Goal: Information Seeking & Learning: Check status

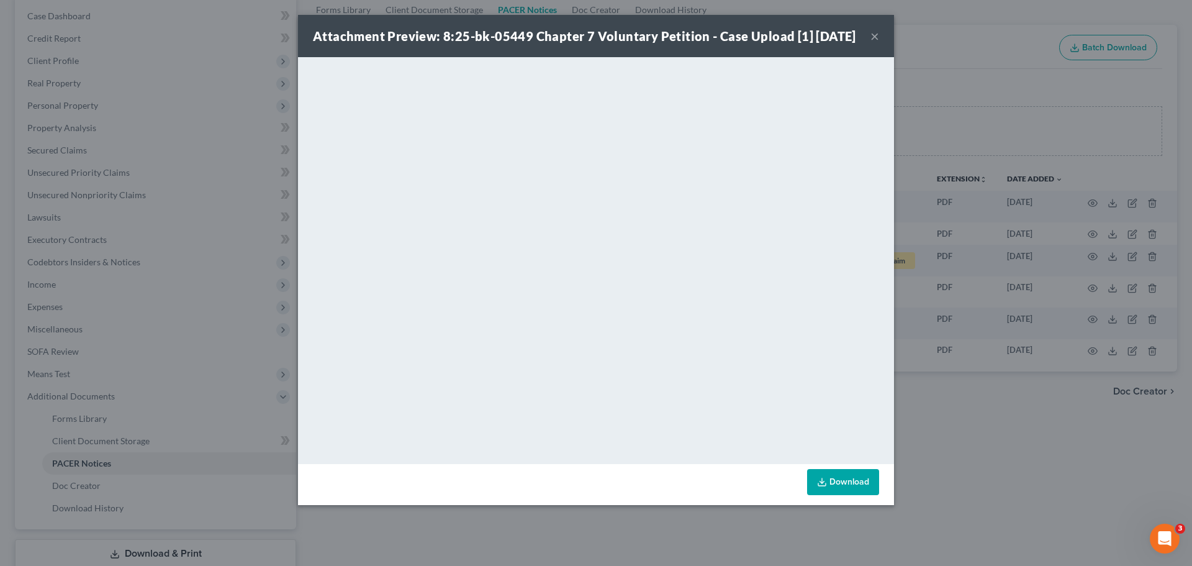
click at [994, 147] on div "Attachment Preview: 8:25-bk-05449 Chapter 7 Voluntary Petition - Case Upload [1…" at bounding box center [596, 283] width 1192 height 566
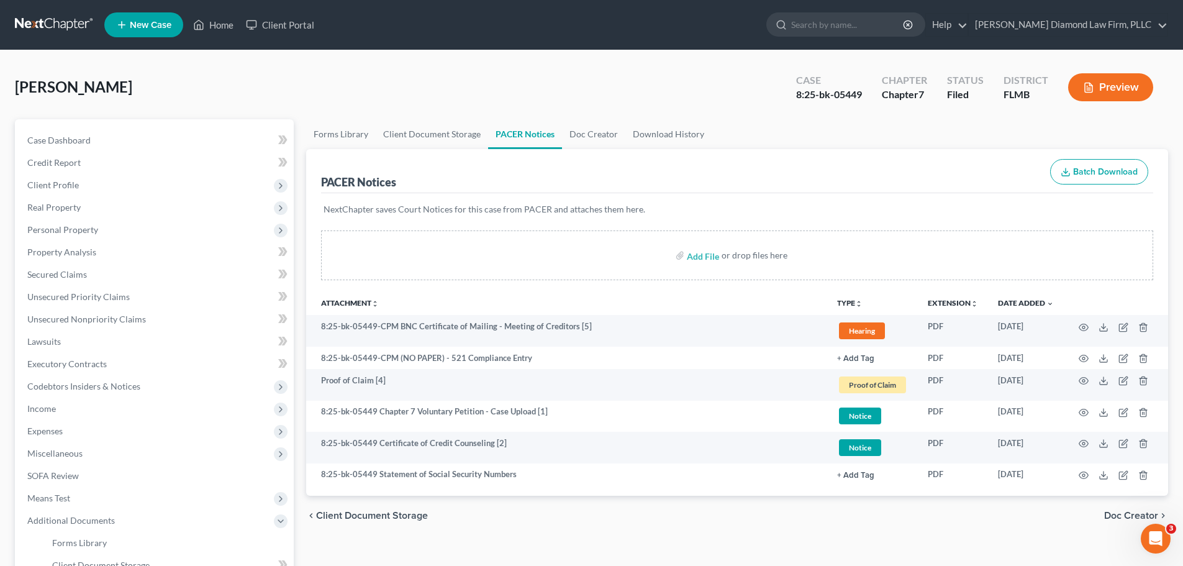
click at [906, 38] on ul "New Case Home Client Portal - No Result - See all results Or Press Enter... Hel…" at bounding box center [636, 25] width 1064 height 32
click at [905, 21] on input "search" at bounding box center [848, 24] width 114 height 23
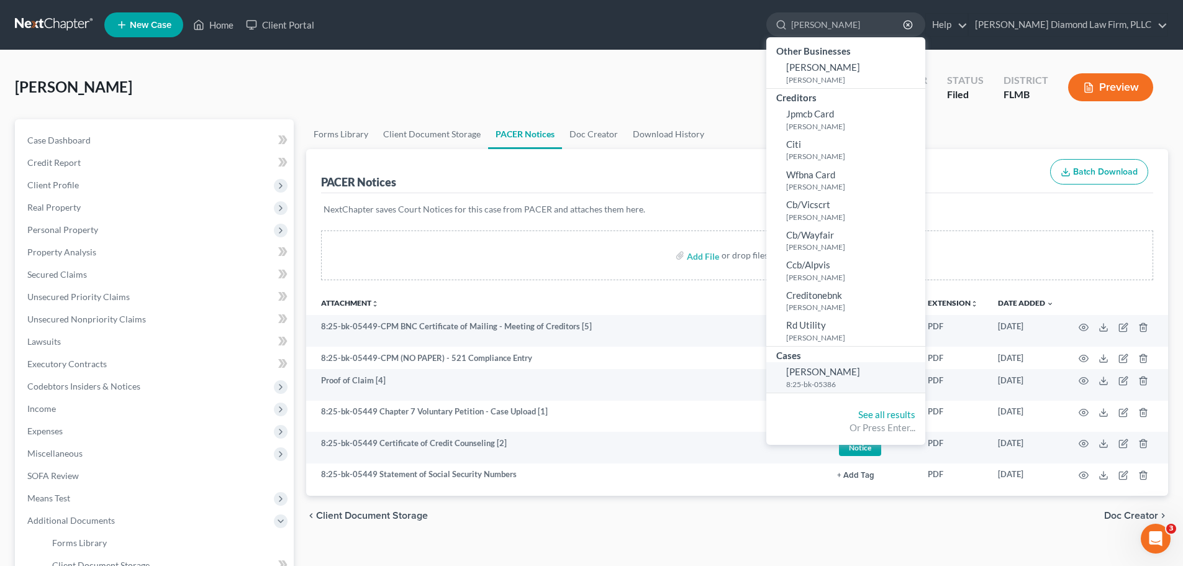
type input "[PERSON_NAME]"
click at [860, 377] on span "[PERSON_NAME]" at bounding box center [823, 371] width 74 height 11
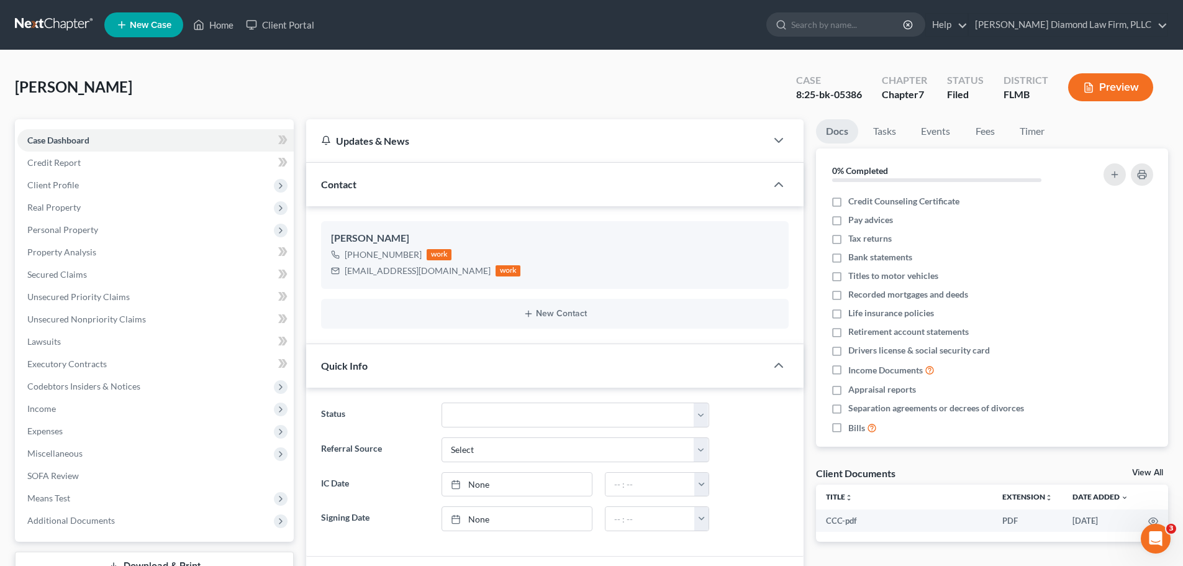
click at [1151, 461] on div "Docs Tasks Events Fees Timer 0% Completed Nothing here yet! Credit Counseling C…" at bounding box center [992, 425] width 364 height 612
click at [1149, 474] on link "View All" at bounding box center [1147, 472] width 31 height 9
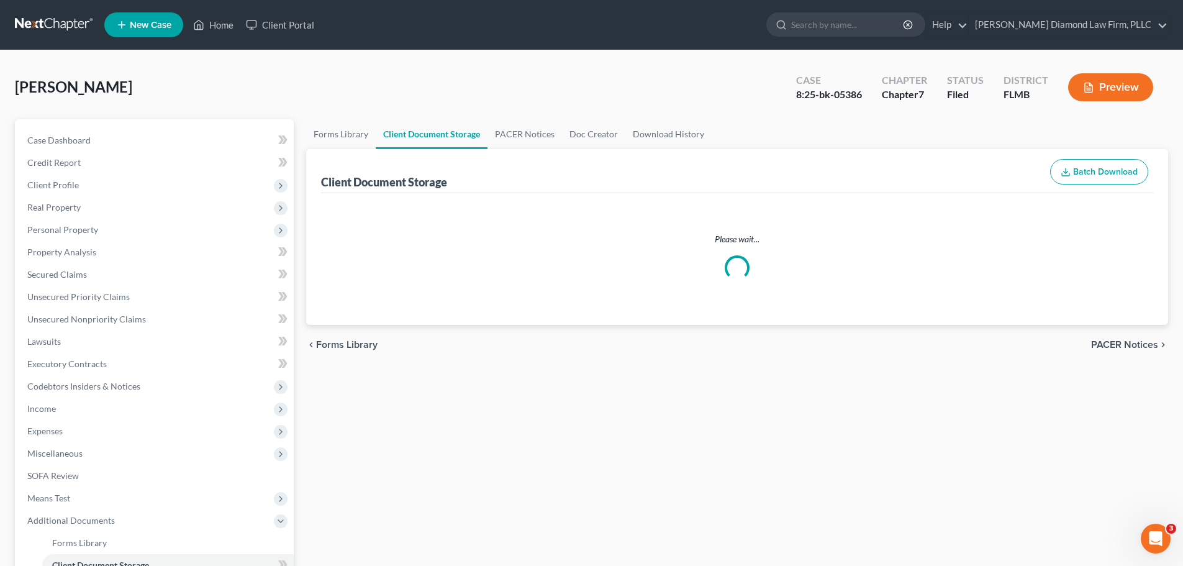
select select "9"
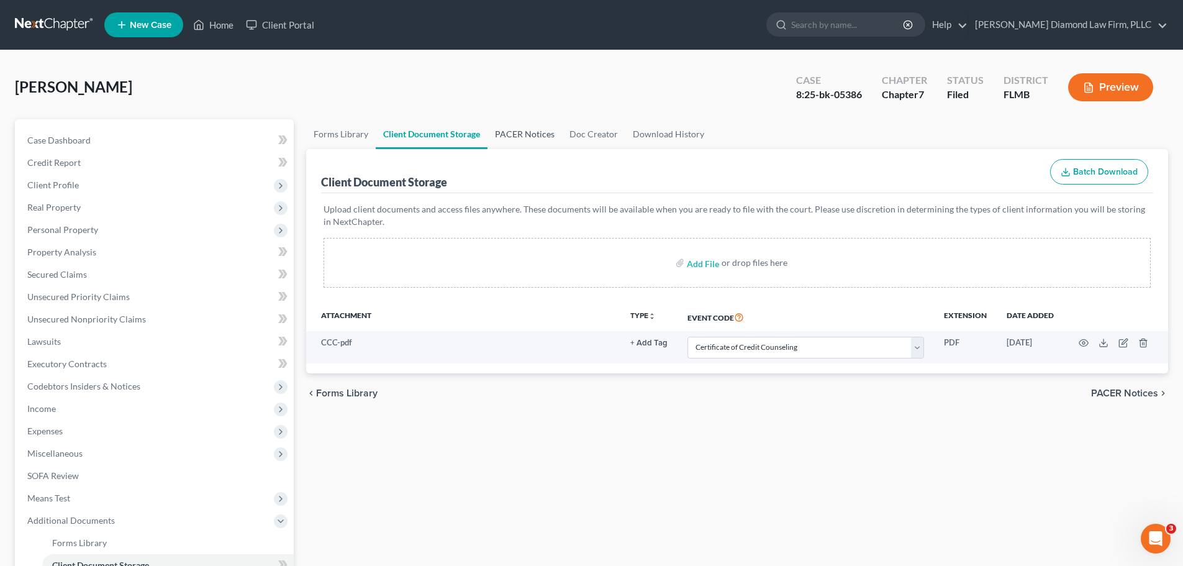
click at [510, 136] on link "PACER Notices" at bounding box center [524, 134] width 75 height 30
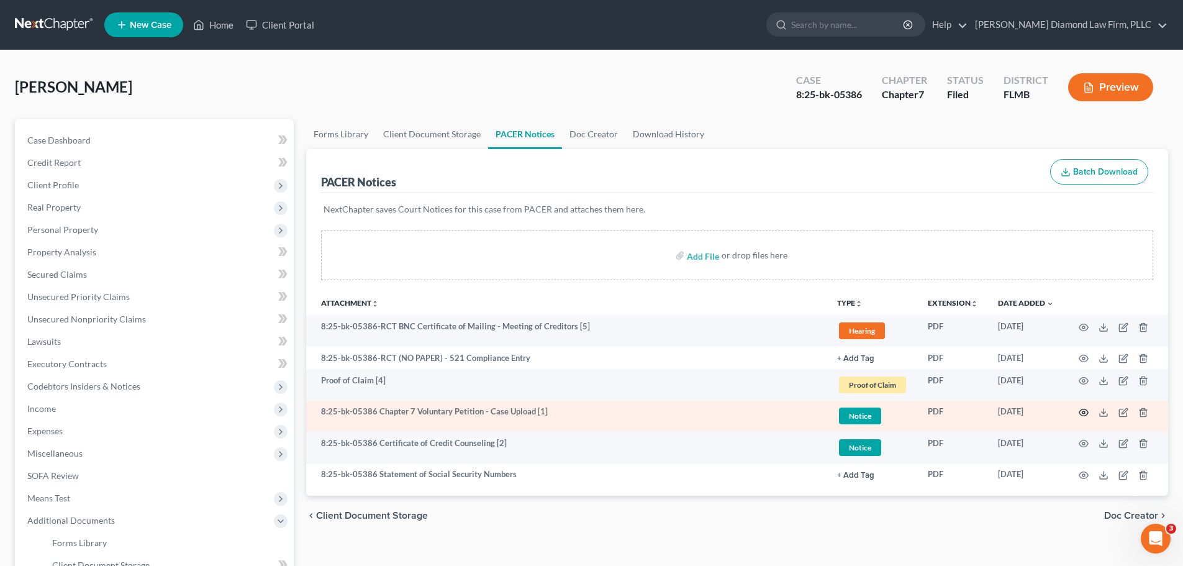
click at [1080, 415] on icon "button" at bounding box center [1083, 412] width 10 height 10
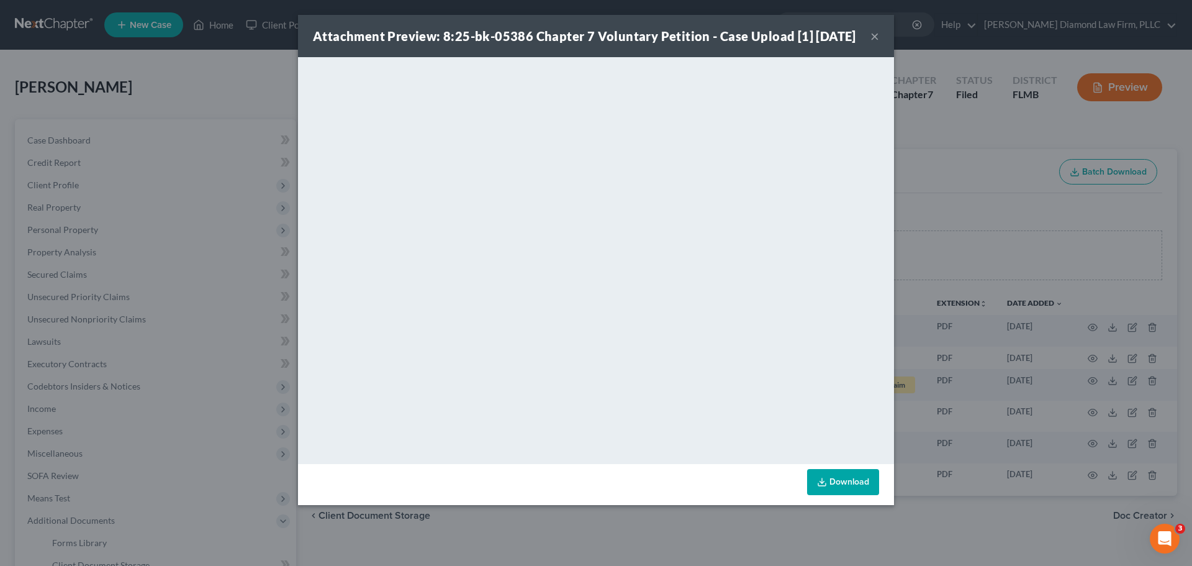
click at [951, 66] on div "Attachment Preview: 8:25-bk-05386 Chapter 7 Voluntary Petition - Case Upload [1…" at bounding box center [596, 283] width 1192 height 566
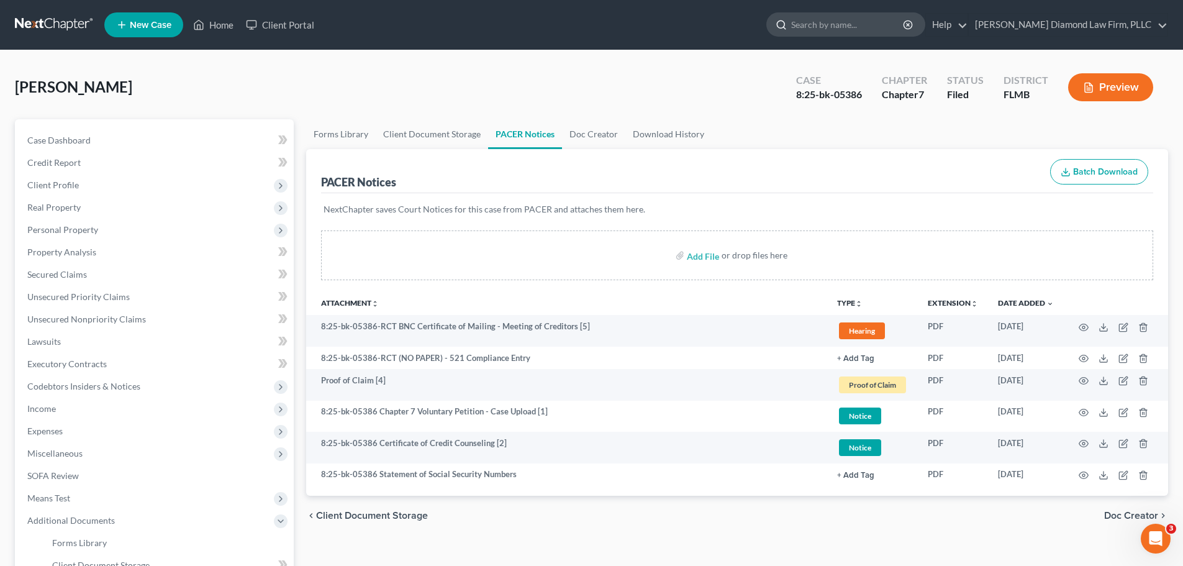
drag, startPoint x: 868, startPoint y: 13, endPoint x: 876, endPoint y: 24, distance: 13.3
click at [869, 13] on input "search" at bounding box center [848, 24] width 114 height 23
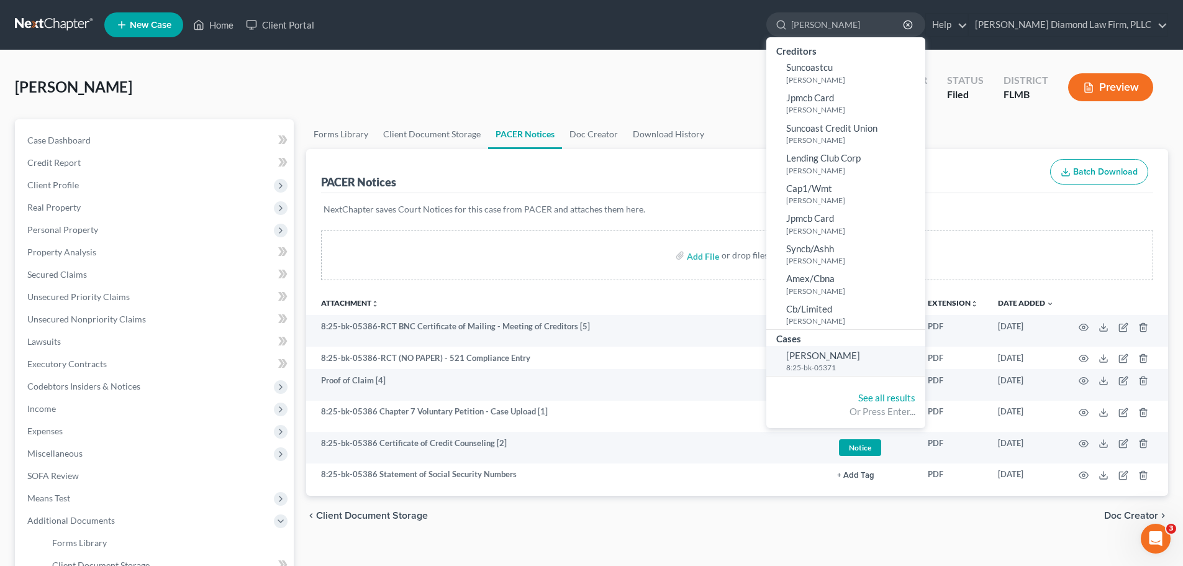
type input "[PERSON_NAME]"
click at [858, 365] on small "8:25-bk-05371" at bounding box center [854, 367] width 136 height 11
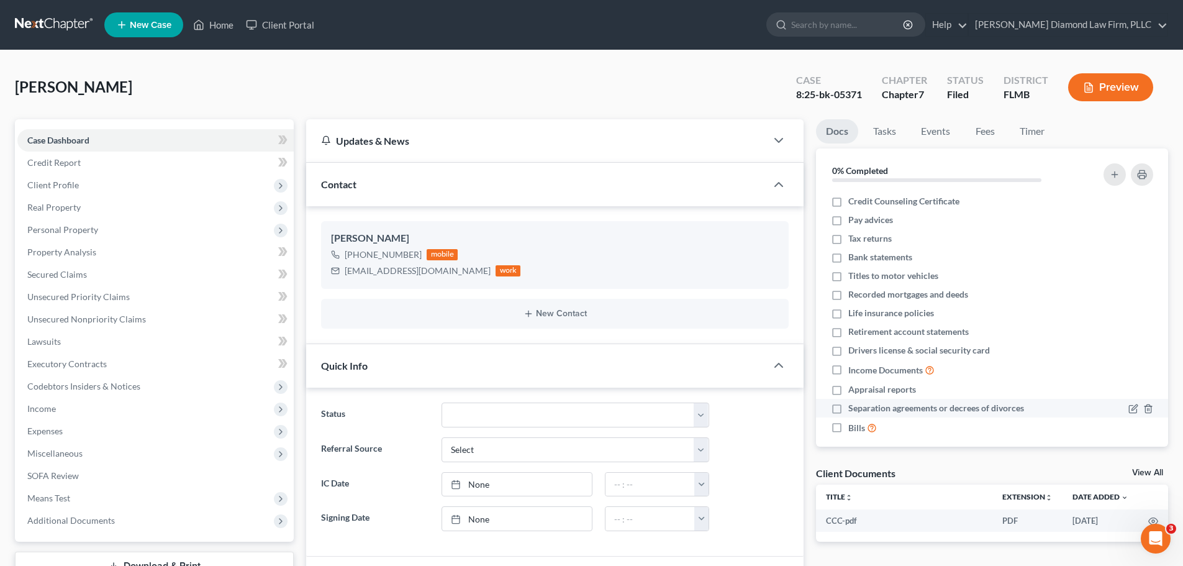
scroll to position [107, 0]
click at [1159, 471] on link "View All" at bounding box center [1147, 472] width 31 height 9
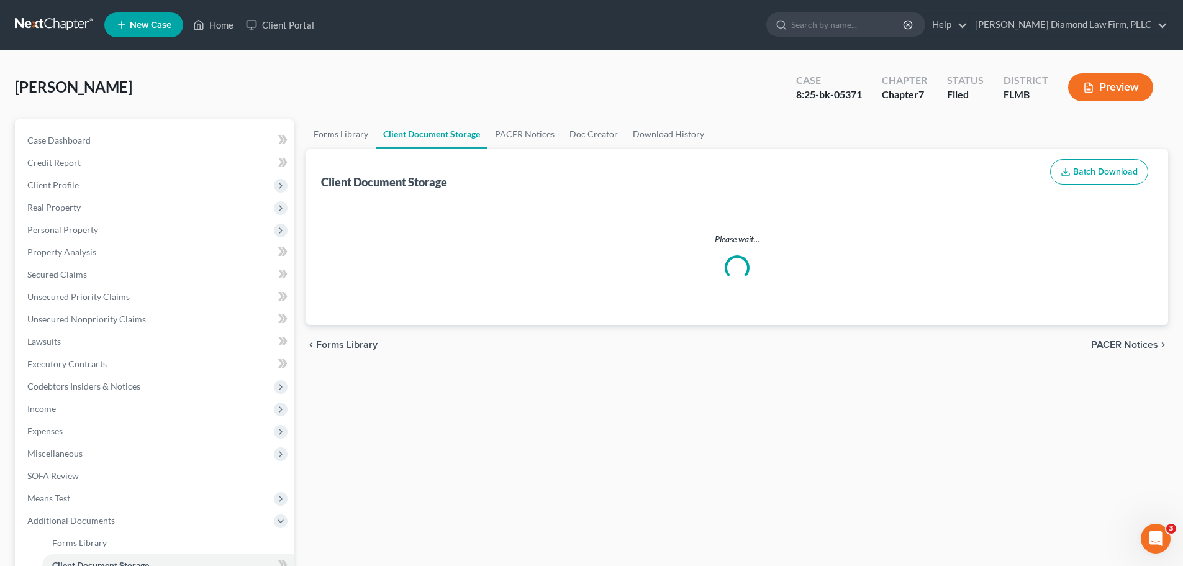
select select "9"
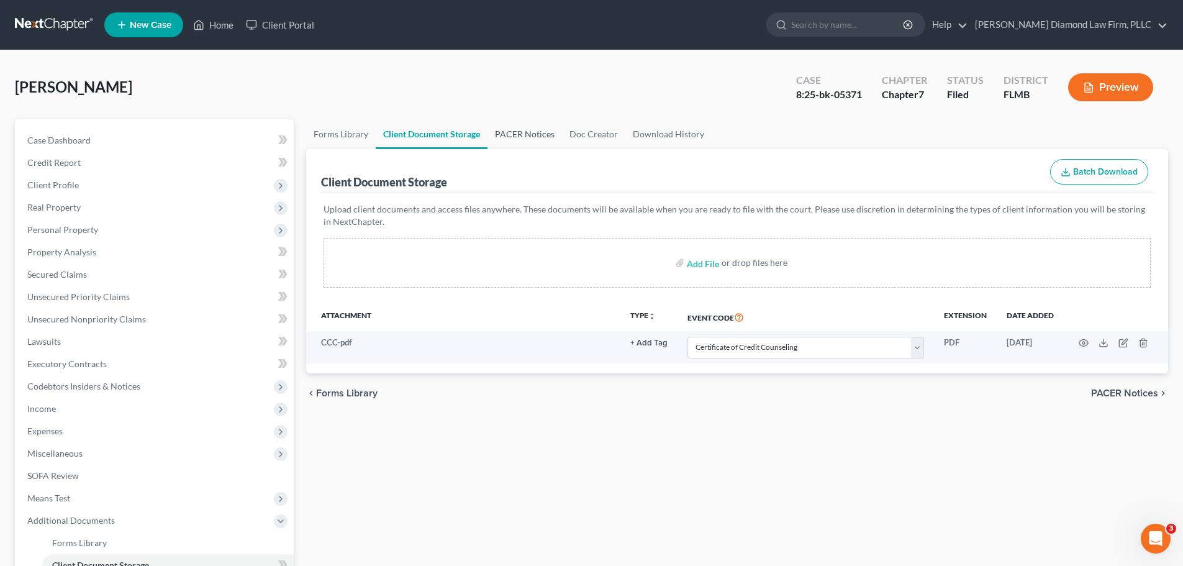
click at [518, 130] on link "PACER Notices" at bounding box center [524, 134] width 75 height 30
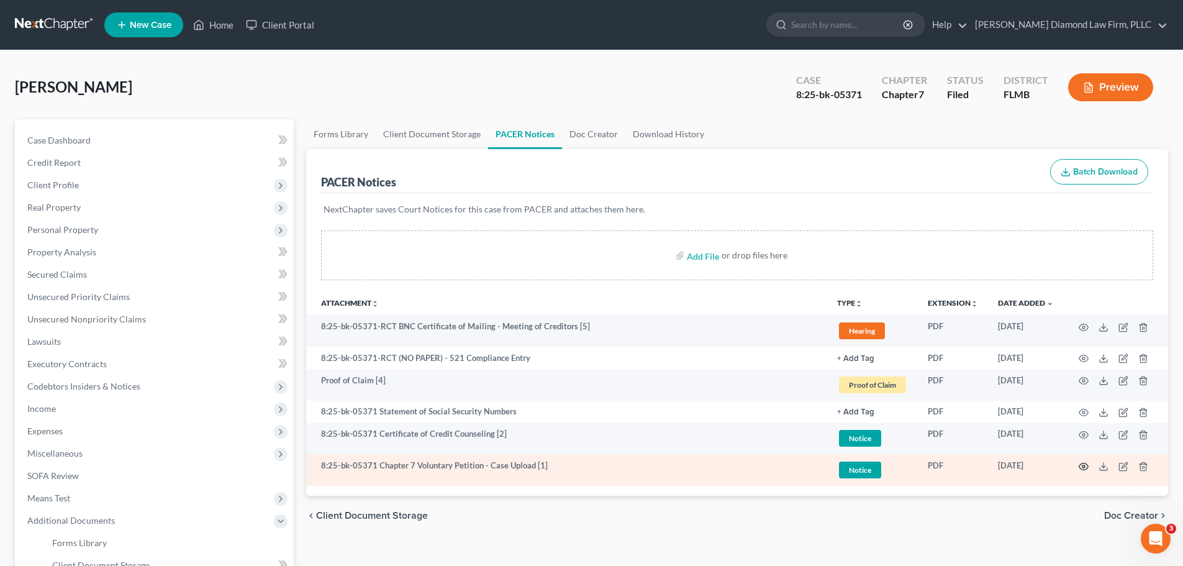
click at [1080, 468] on icon "button" at bounding box center [1083, 466] width 9 height 7
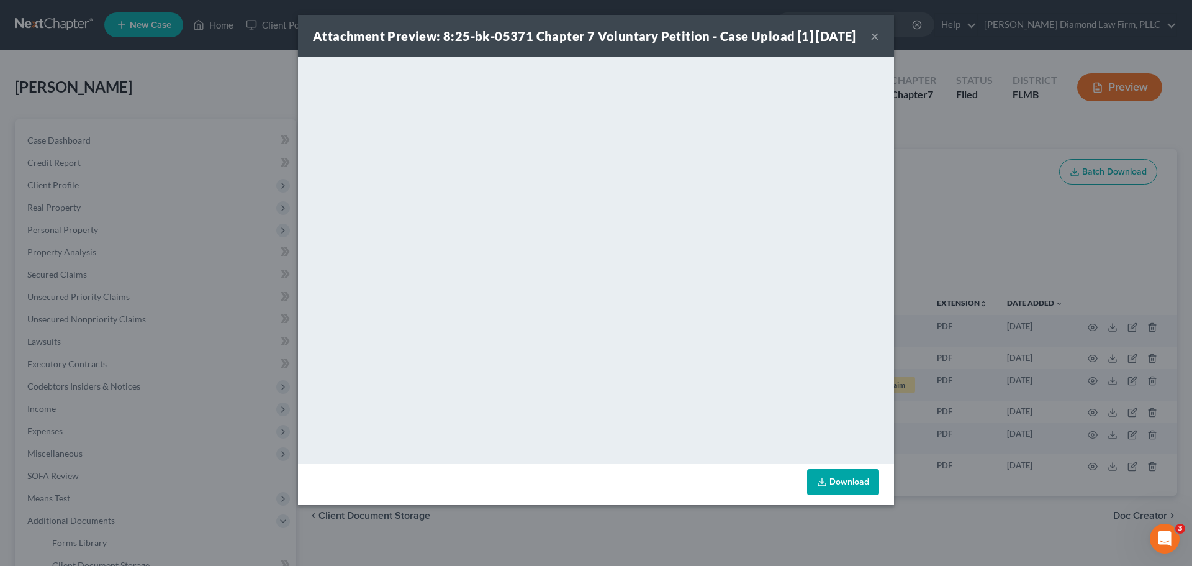
click at [734, 57] on div "Attachment Preview: 8:25-bk-05371 Chapter 7 Voluntary Petition - Case Upload [1…" at bounding box center [596, 36] width 596 height 42
drag, startPoint x: 1000, startPoint y: 130, endPoint x: 890, endPoint y: 25, distance: 152.4
click at [996, 122] on div "Attachment Preview: 8:25-bk-05371 Chapter 7 Voluntary Petition - Case Upload [1…" at bounding box center [596, 283] width 1192 height 566
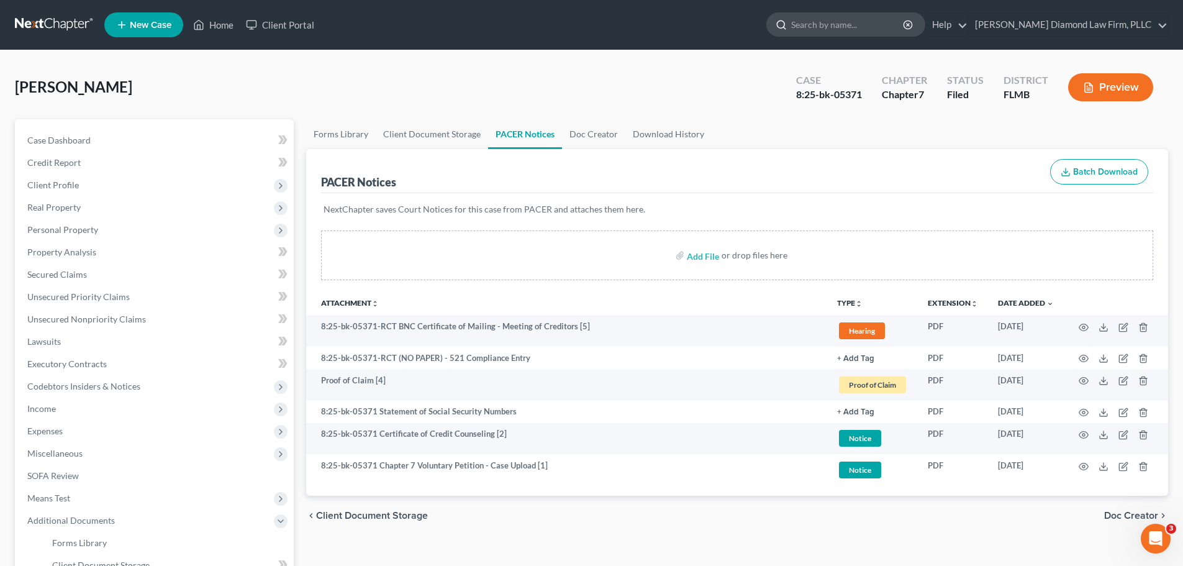
click at [888, 35] on input "search" at bounding box center [848, 24] width 114 height 23
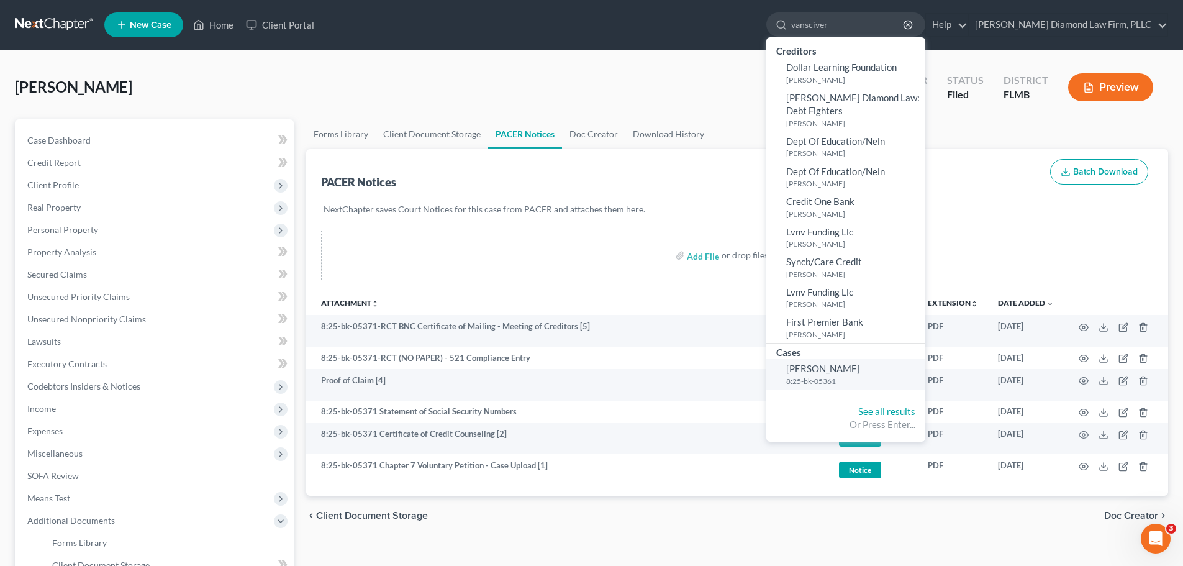
type input "vansciver"
click at [908, 382] on small "8:25-bk-05361" at bounding box center [854, 381] width 136 height 11
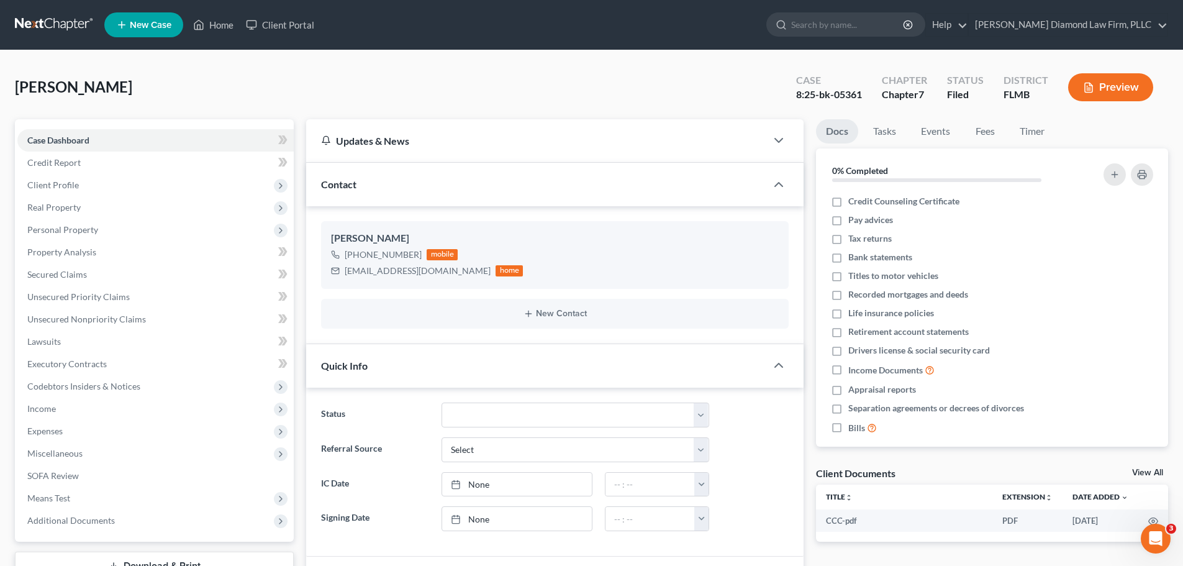
click at [1157, 472] on link "View All" at bounding box center [1147, 472] width 31 height 9
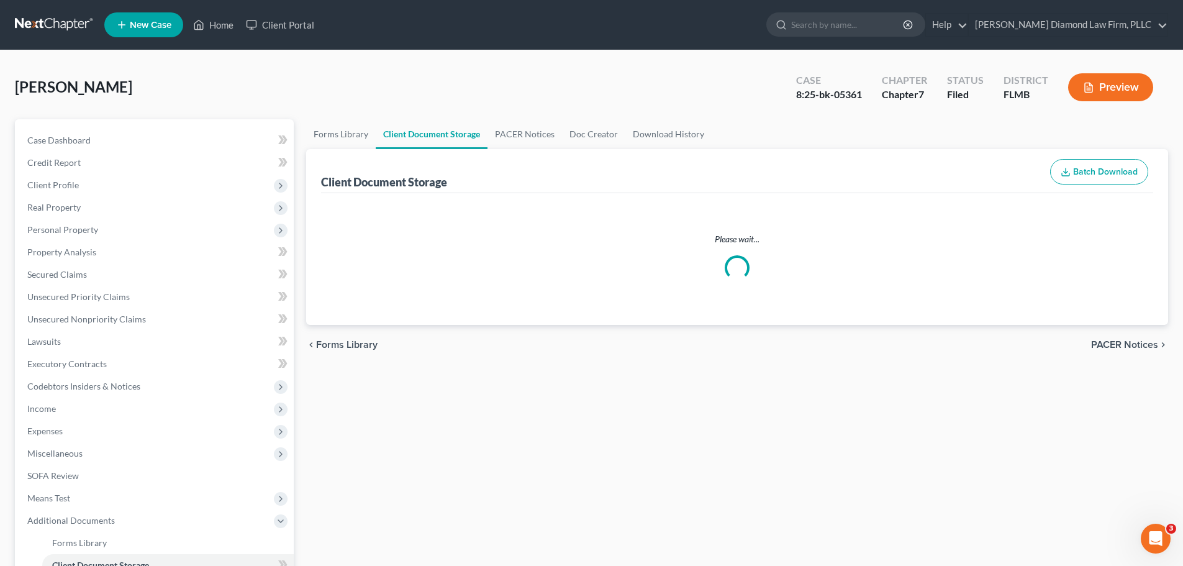
select select "9"
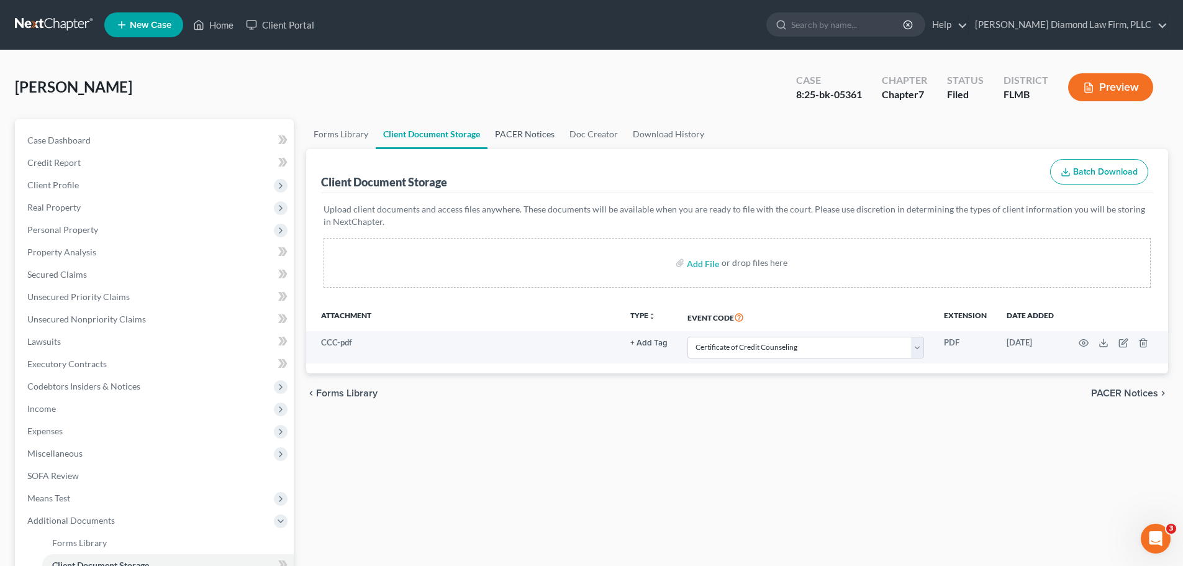
click at [511, 124] on link "PACER Notices" at bounding box center [524, 134] width 75 height 30
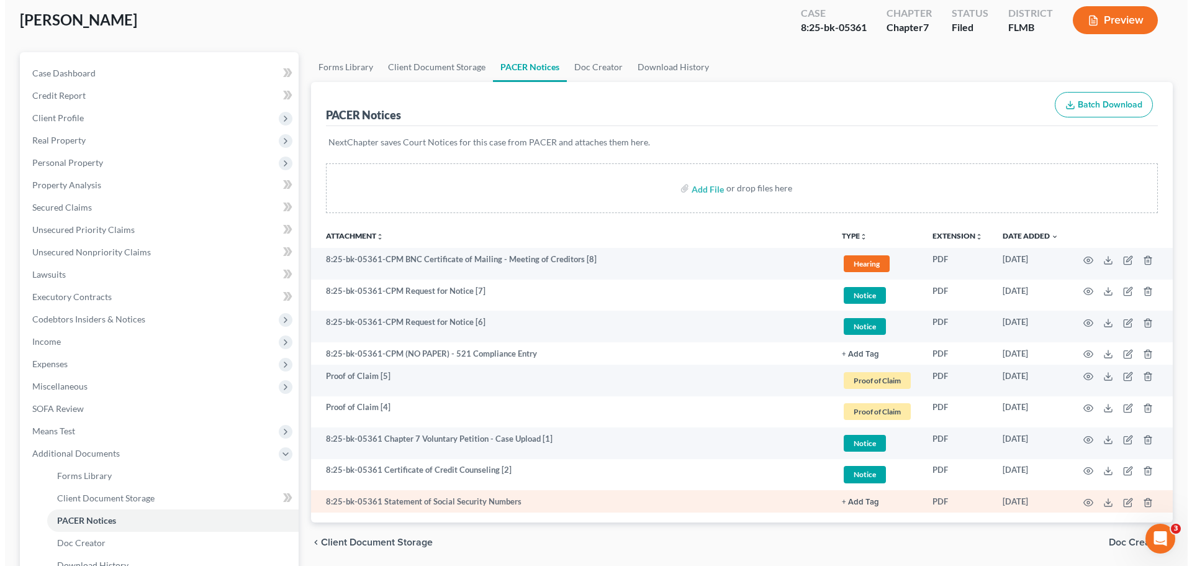
scroll to position [124, 0]
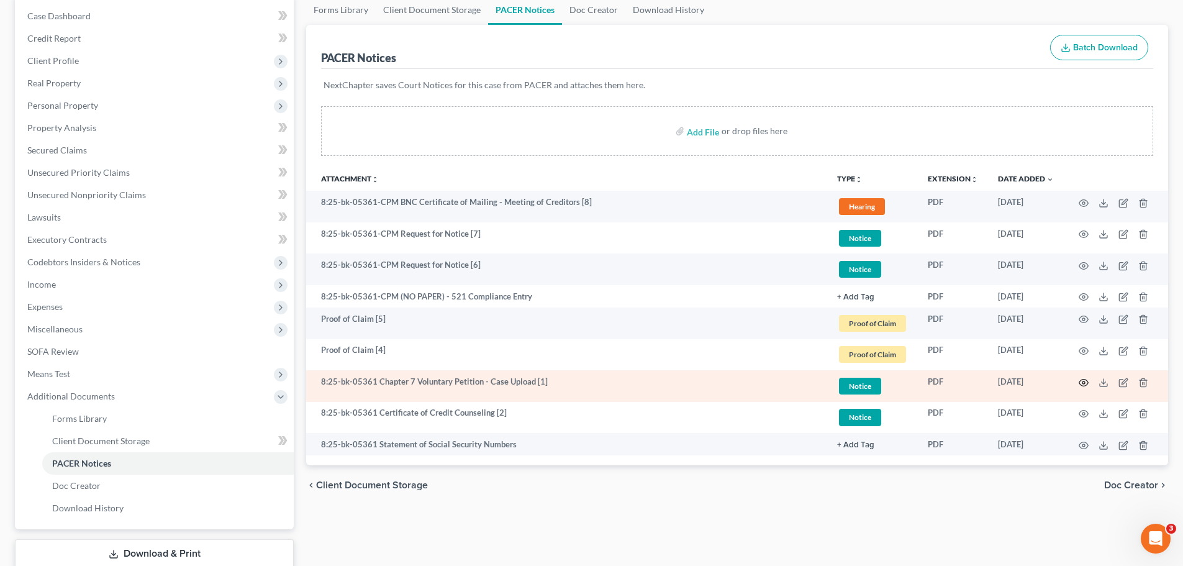
click at [1085, 381] on circle "button" at bounding box center [1083, 382] width 2 height 2
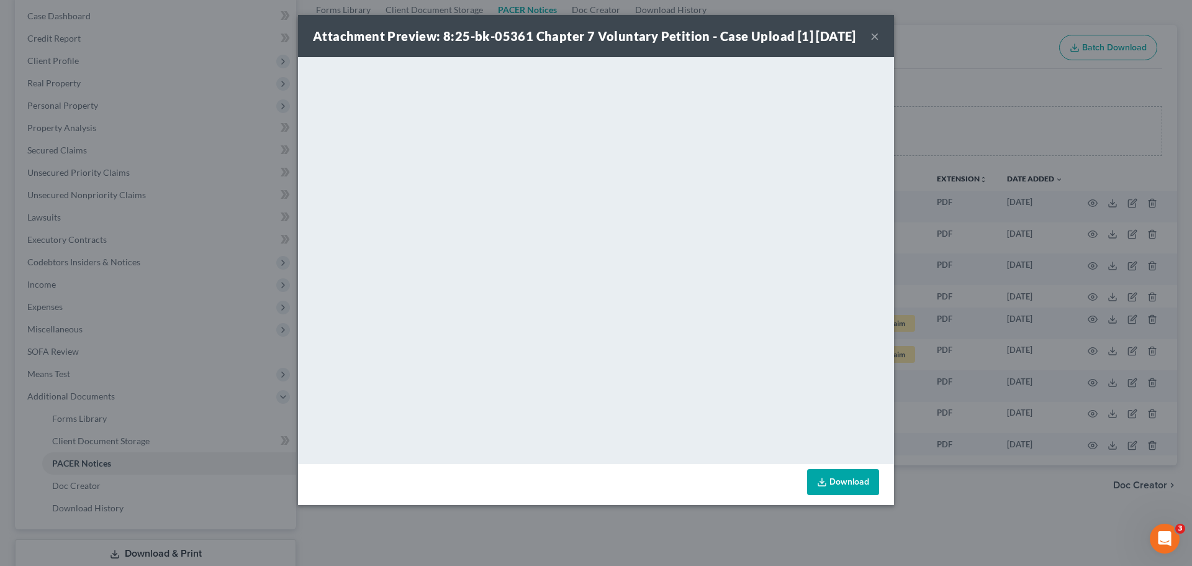
click at [877, 32] on div "Attachment Preview: 8:25-bk-05361 Chapter 7 Voluntary Petition - Case Upload [1…" at bounding box center [596, 36] width 596 height 42
click at [970, 53] on div "Attachment Preview: 8:25-bk-05361 Chapter 7 Voluntary Petition - Case Upload [1…" at bounding box center [596, 283] width 1192 height 566
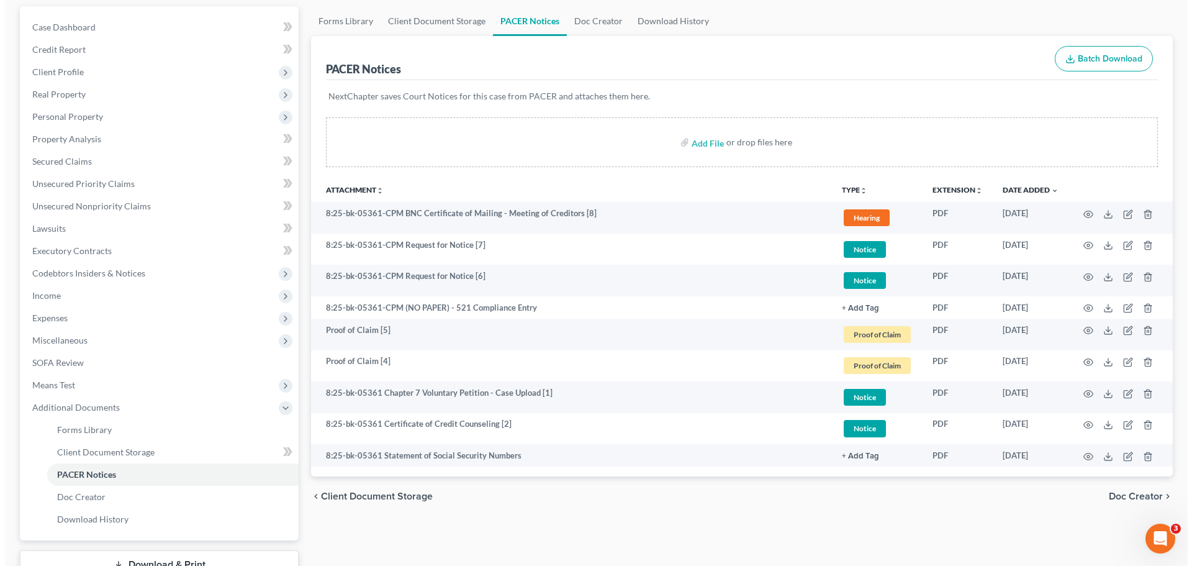
scroll to position [0, 0]
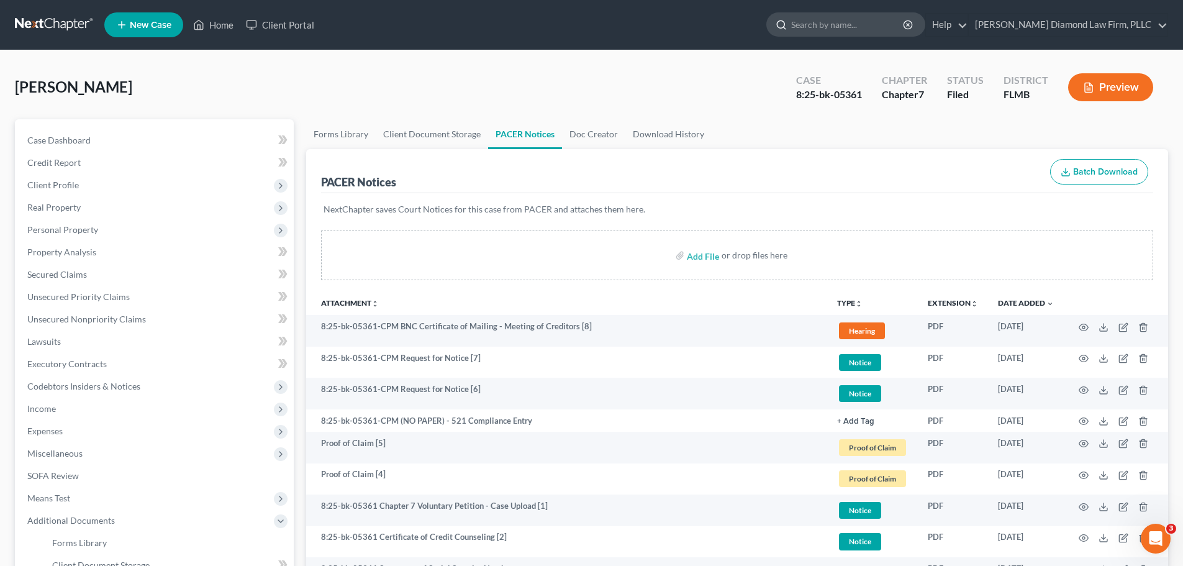
click at [877, 22] on input "search" at bounding box center [848, 24] width 114 height 23
type input "[PERSON_NAME]"
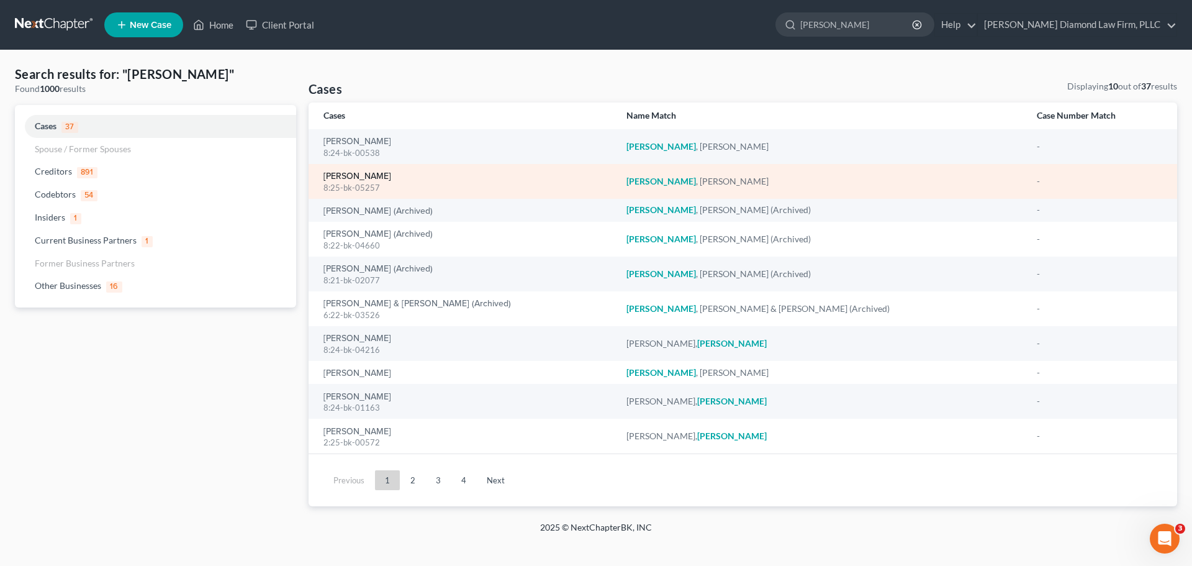
click at [351, 177] on link "[PERSON_NAME]" at bounding box center [357, 176] width 68 height 9
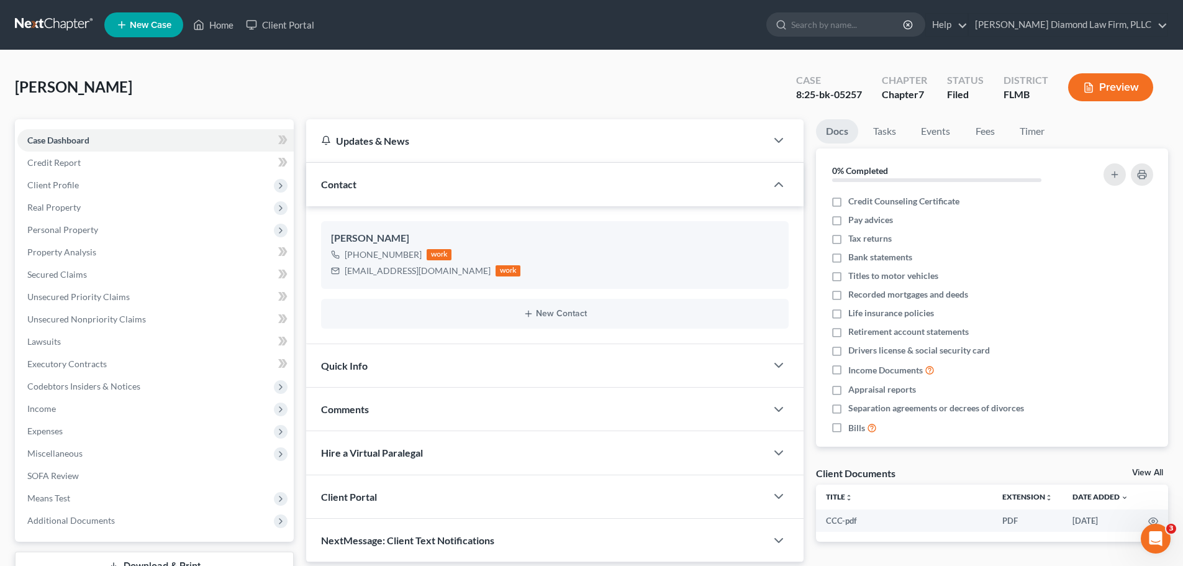
click at [1145, 479] on div "Client Documents View All" at bounding box center [992, 475] width 352 height 18
click at [1144, 474] on link "View All" at bounding box center [1147, 472] width 31 height 9
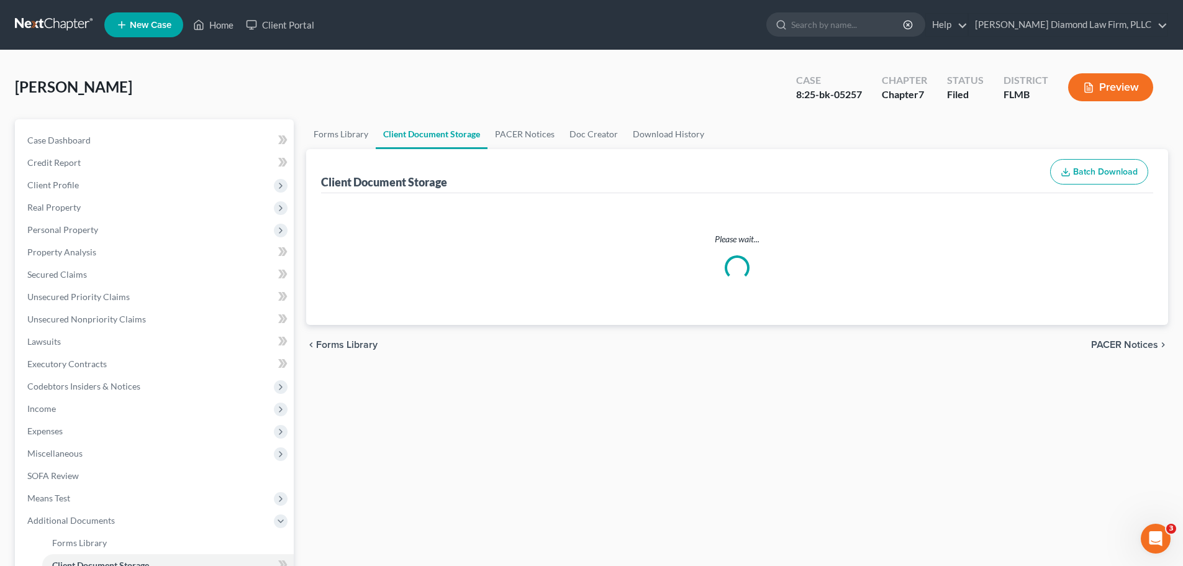
select select "9"
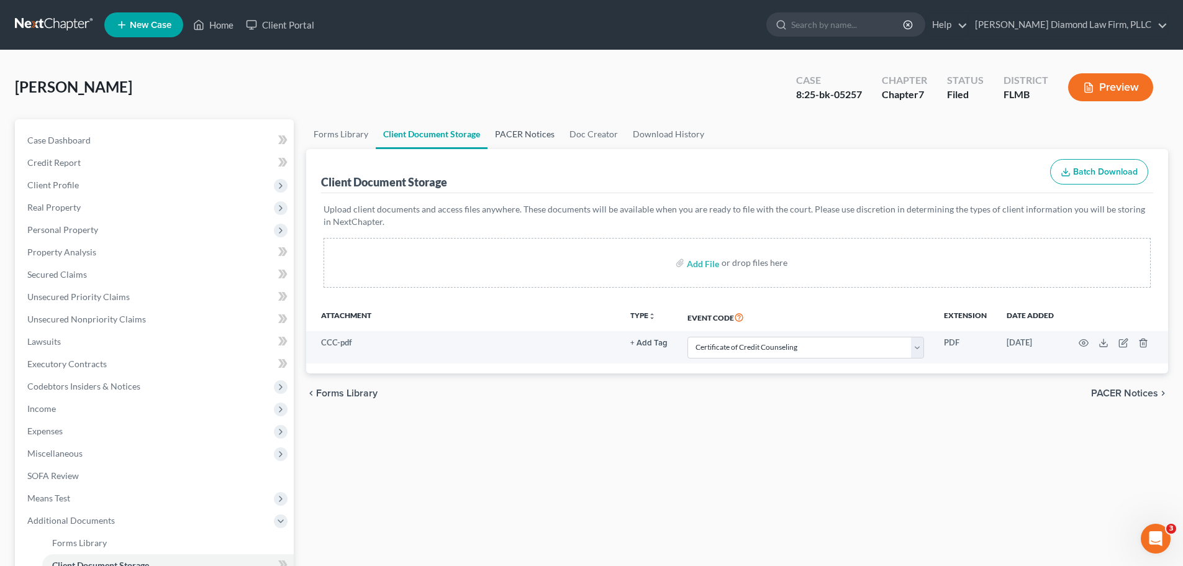
click at [533, 136] on link "PACER Notices" at bounding box center [524, 134] width 75 height 30
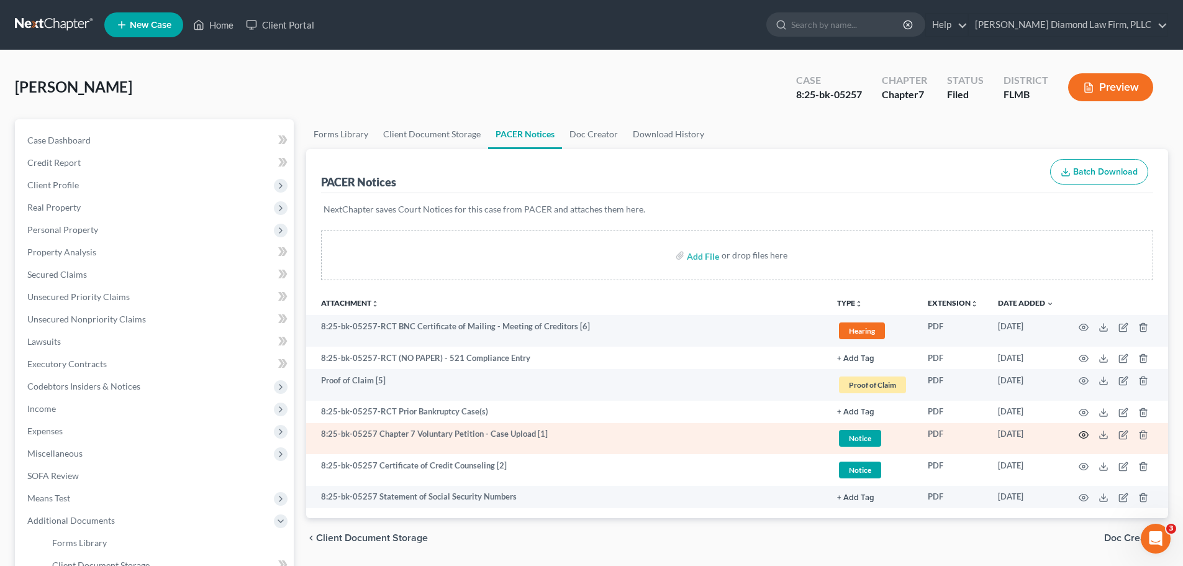
click at [1083, 435] on circle "button" at bounding box center [1083, 434] width 2 height 2
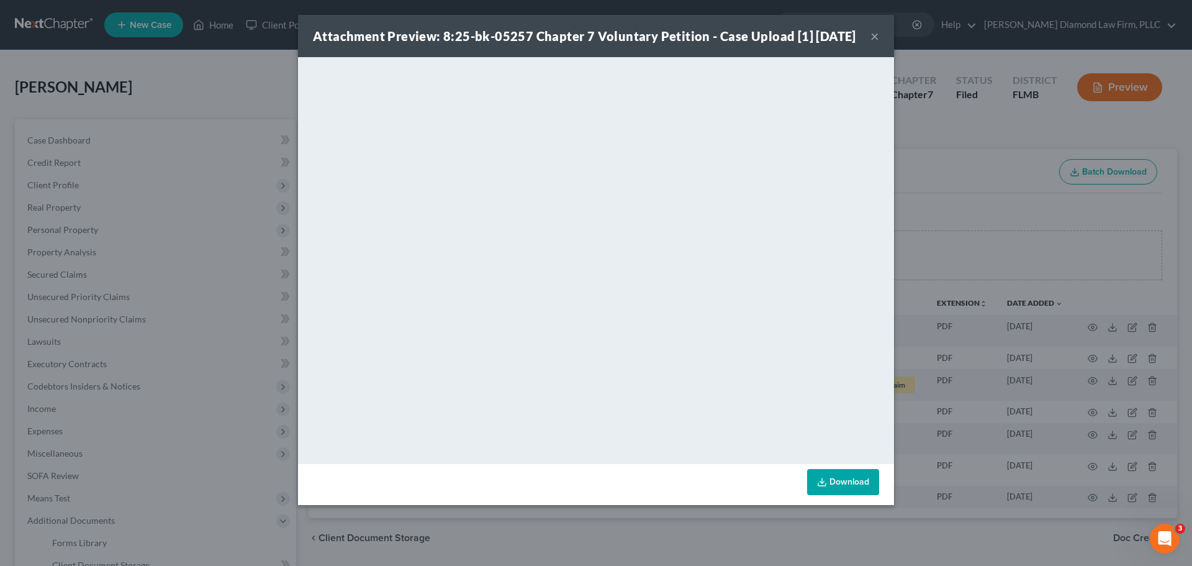
drag, startPoint x: 366, startPoint y: 531, endPoint x: 201, endPoint y: 312, distance: 274.8
click at [369, 526] on div "Attachment Preview: 8:25-bk-05257 Chapter 7 Voluntary Petition - Case Upload [1…" at bounding box center [596, 283] width 1192 height 566
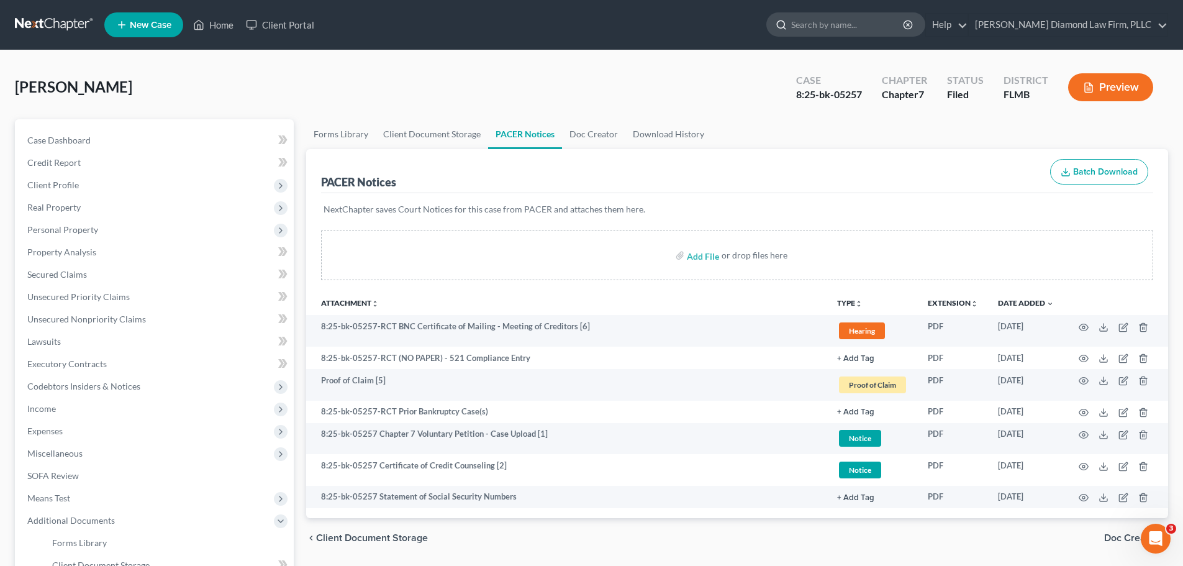
click at [905, 28] on input "search" at bounding box center [848, 24] width 114 height 23
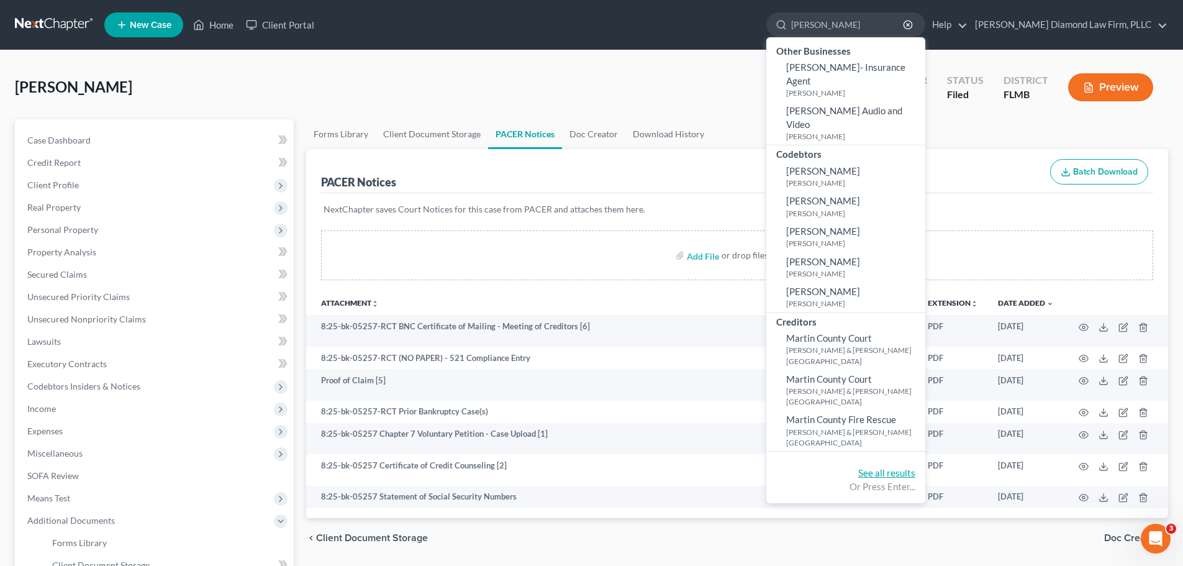
type input "[PERSON_NAME]"
click at [915, 467] on link "See all results" at bounding box center [886, 472] width 57 height 11
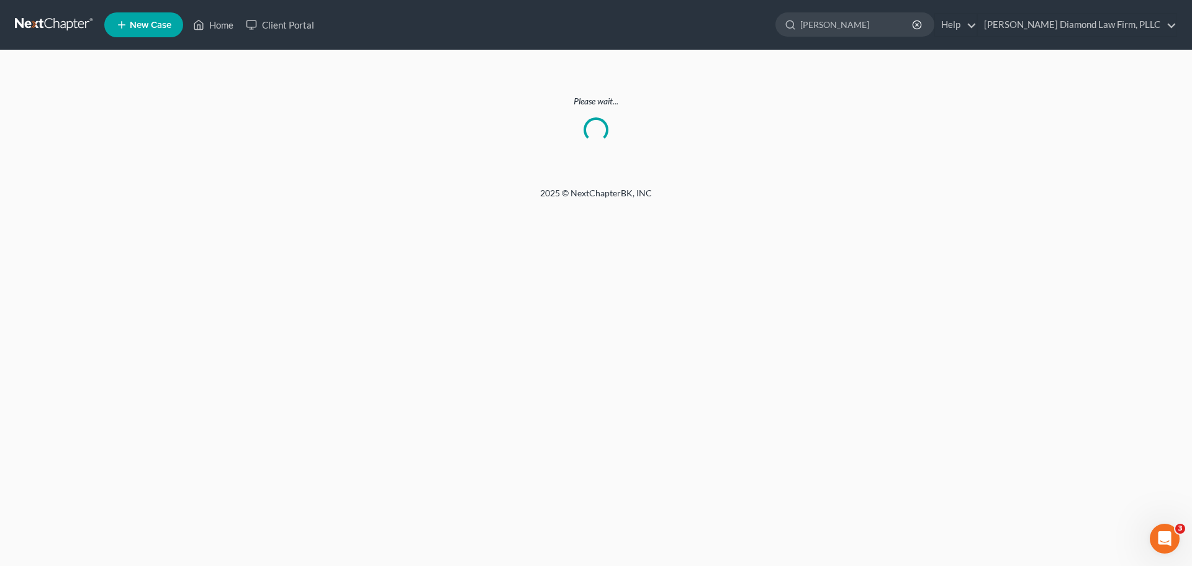
click at [651, 102] on p "Please wait..." at bounding box center [596, 101] width 1162 height 12
